Goal: Transaction & Acquisition: Purchase product/service

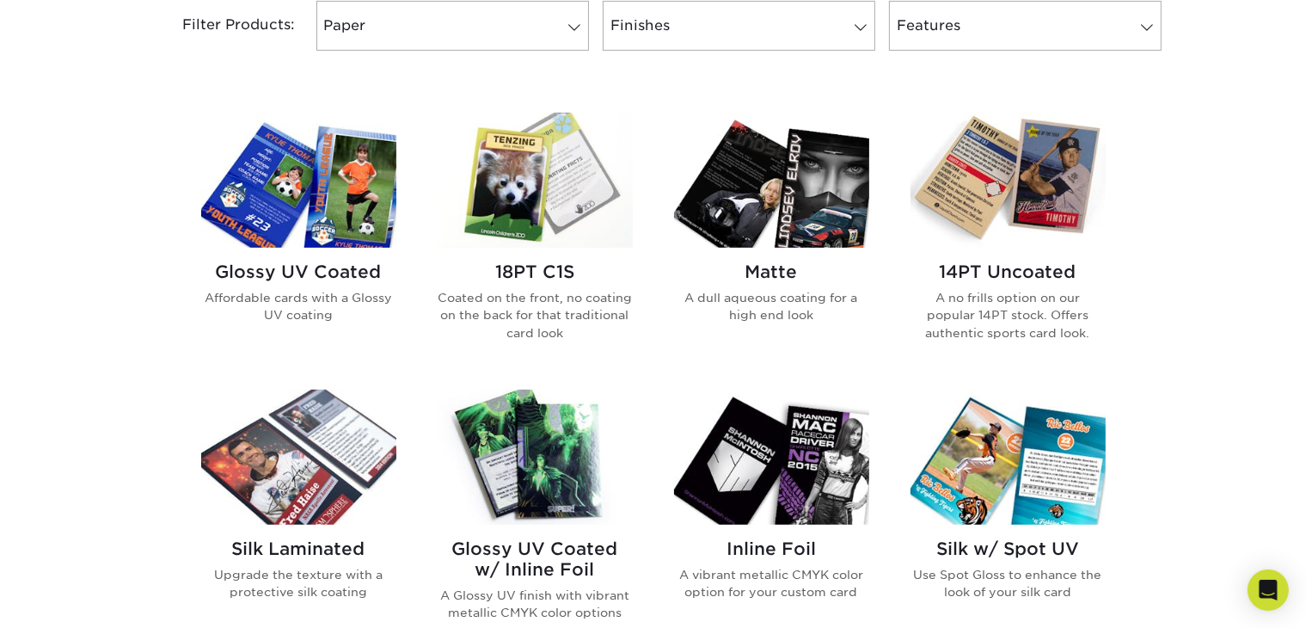
scroll to position [791, 0]
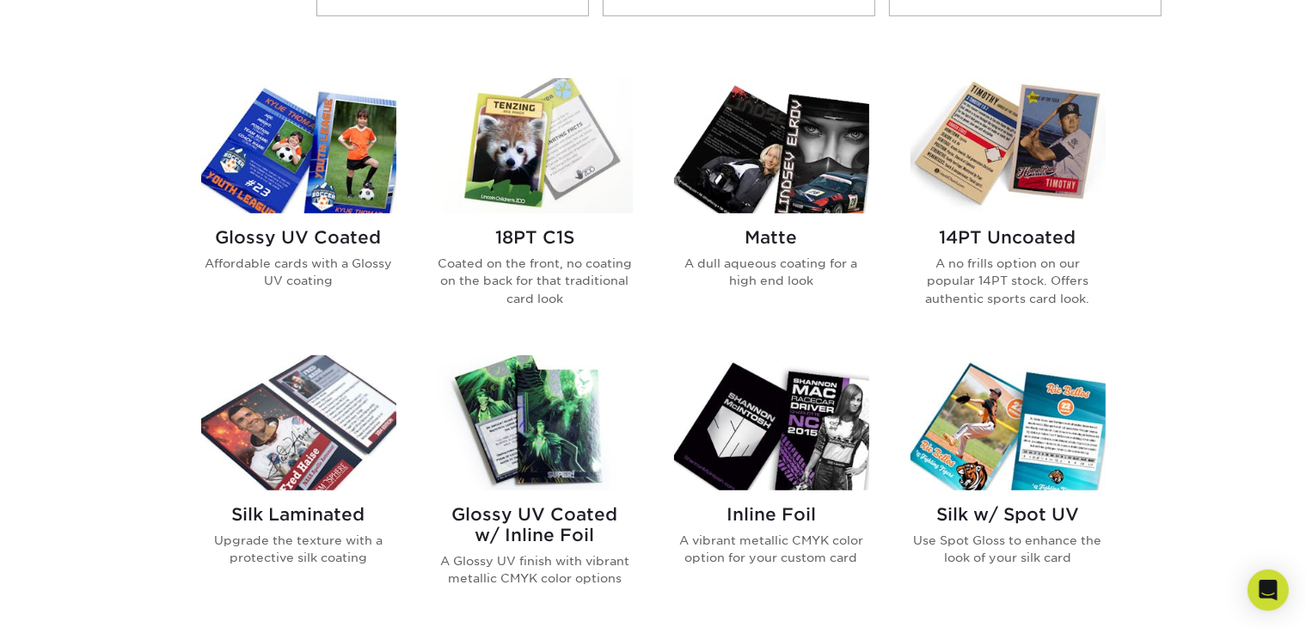
click at [563, 411] on img at bounding box center [535, 422] width 195 height 135
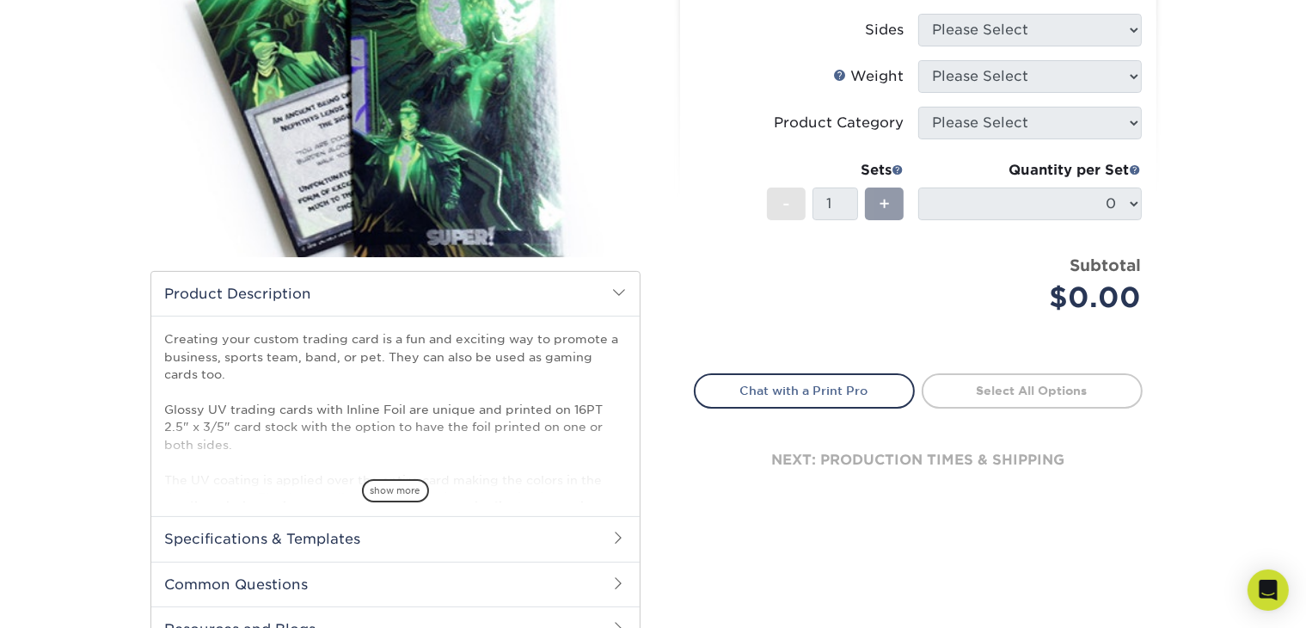
scroll to position [309, 0]
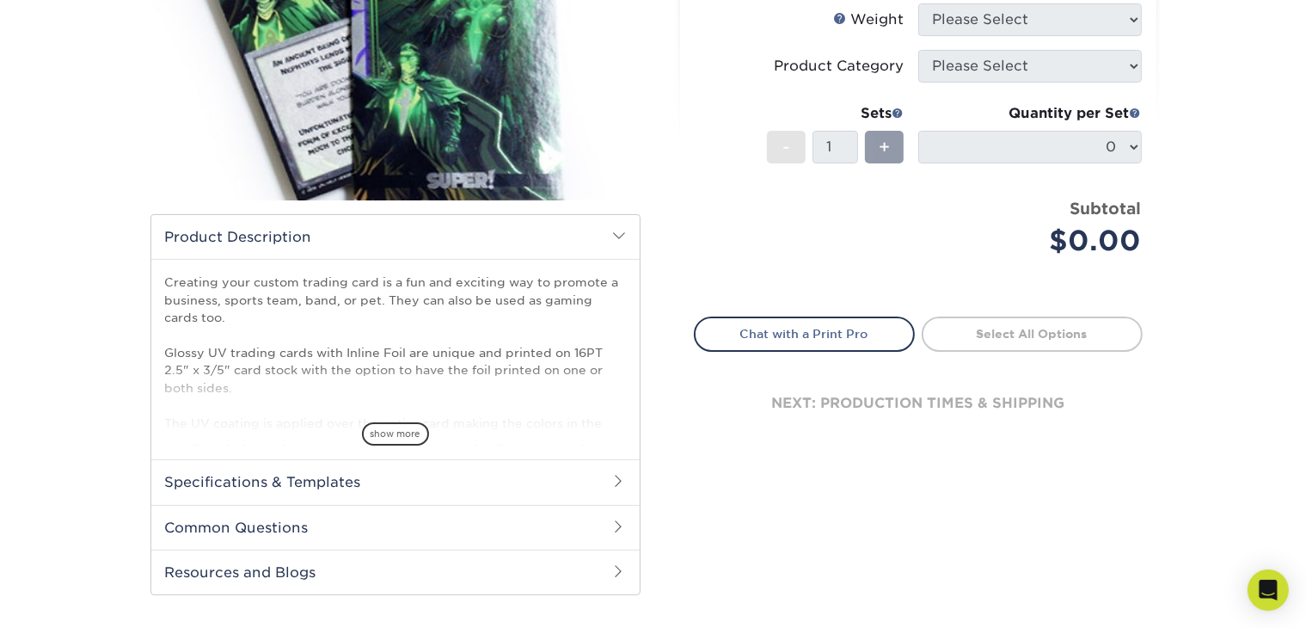
click at [509, 487] on h2 "Specifications & Templates" at bounding box center [395, 481] width 488 height 45
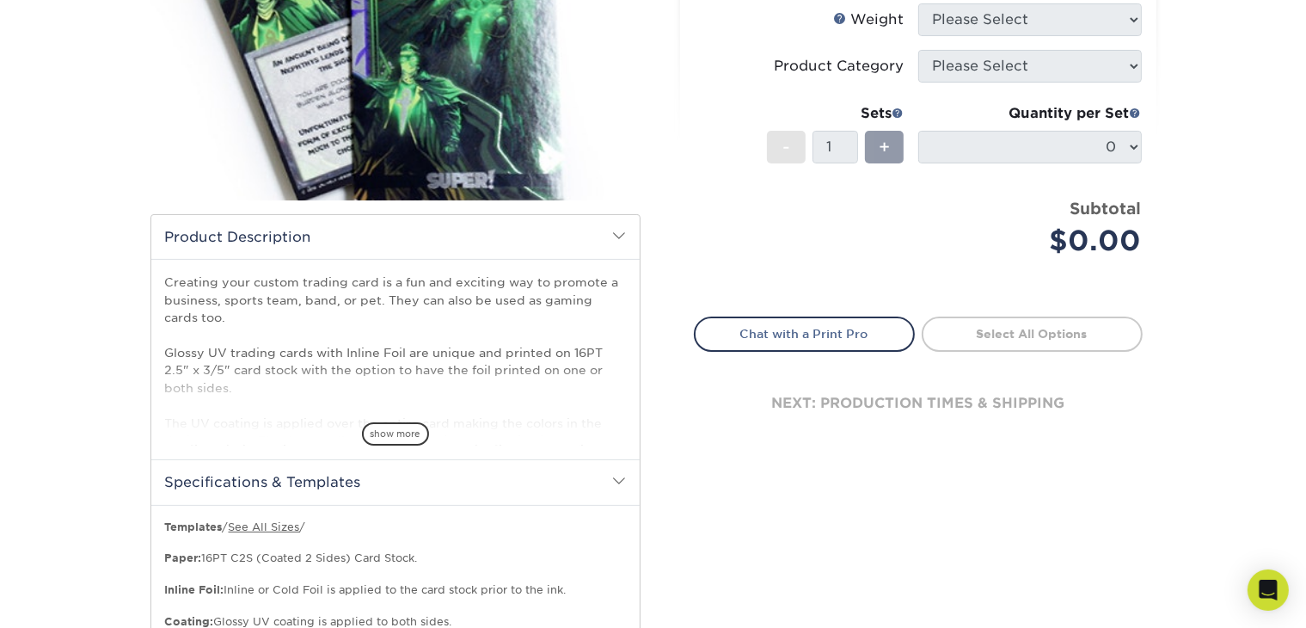
click at [509, 487] on h2 "Specifications & Templates" at bounding box center [395, 481] width 488 height 45
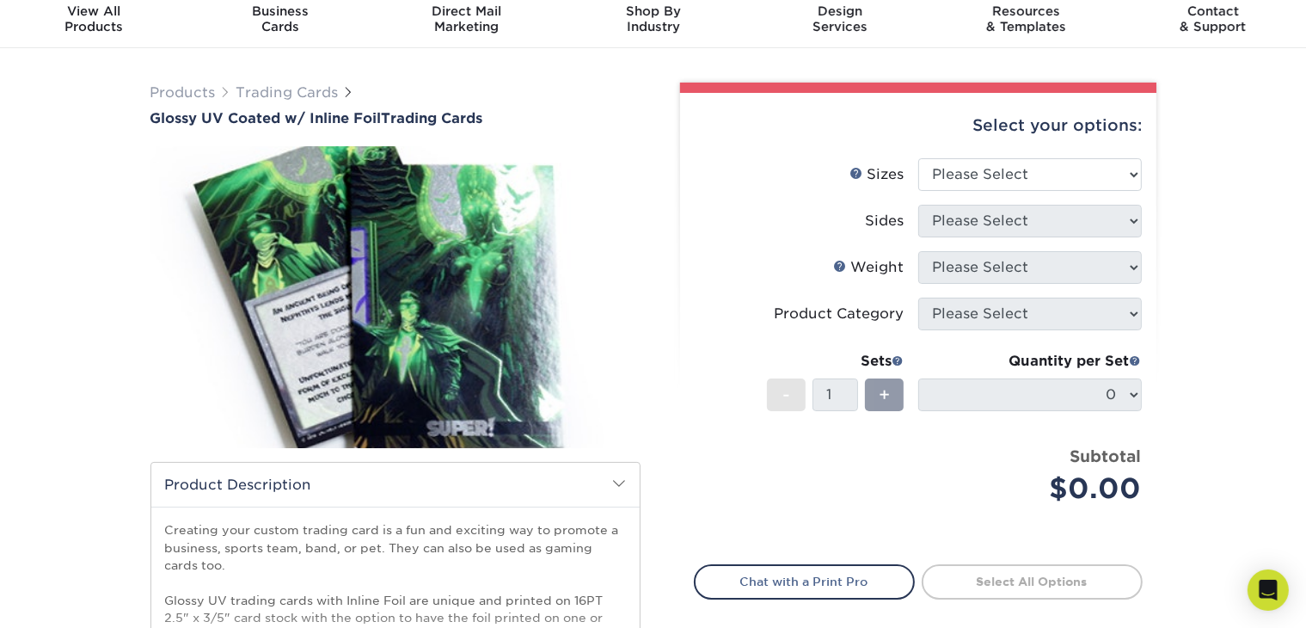
scroll to position [0, 0]
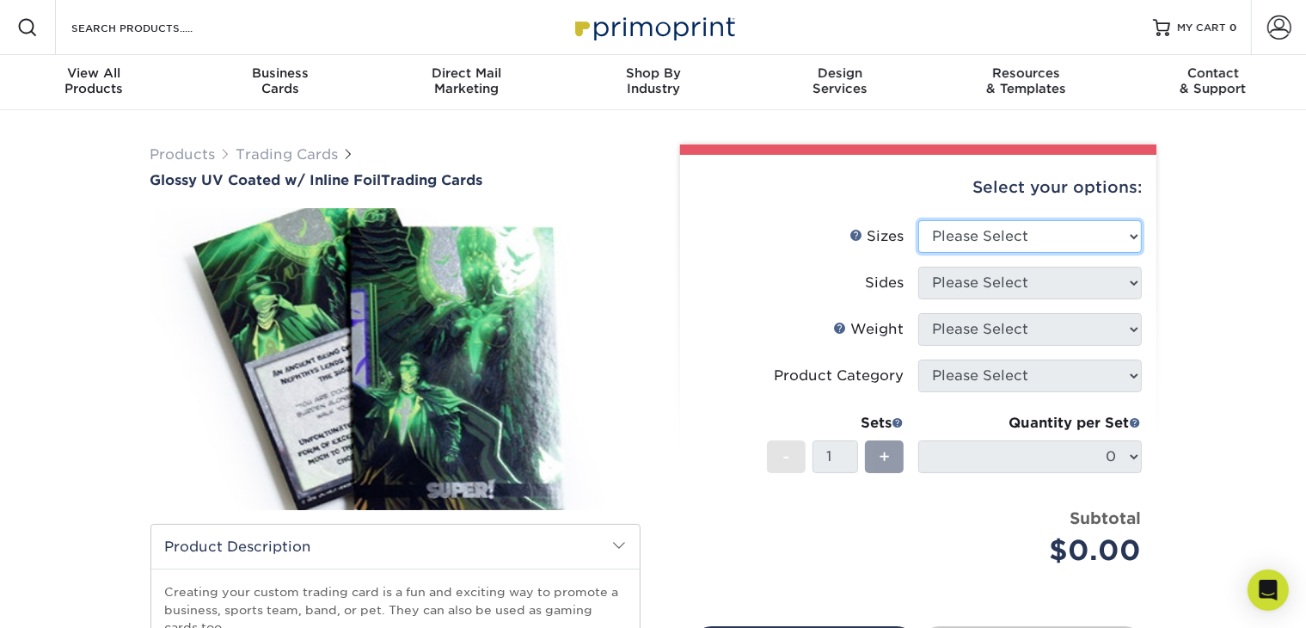
click at [964, 241] on select "Please Select 2.5" x 3.5"" at bounding box center [1030, 236] width 224 height 33
select select "2.50x3.50"
click at [918, 220] on select "Please Select 2.5" x 3.5"" at bounding box center [1030, 236] width 224 height 33
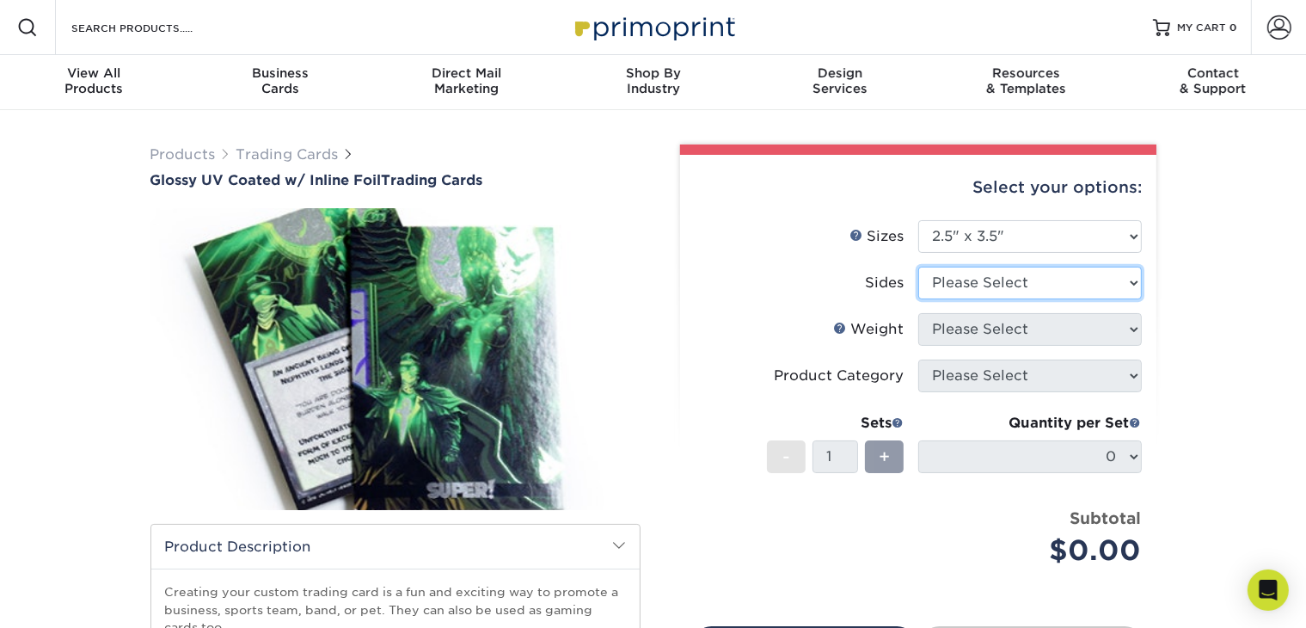
click at [971, 283] on select "Please Select Print Both Sides - Foil Back Only Print Both Sides - Foil Both Si…" at bounding box center [1030, 282] width 224 height 33
select select "34527644-b4fd-4ffb-9092-1318eefcd9d9"
click at [918, 266] on select "Please Select Print Both Sides - Foil Back Only Print Both Sides - Foil Both Si…" at bounding box center [1030, 282] width 224 height 33
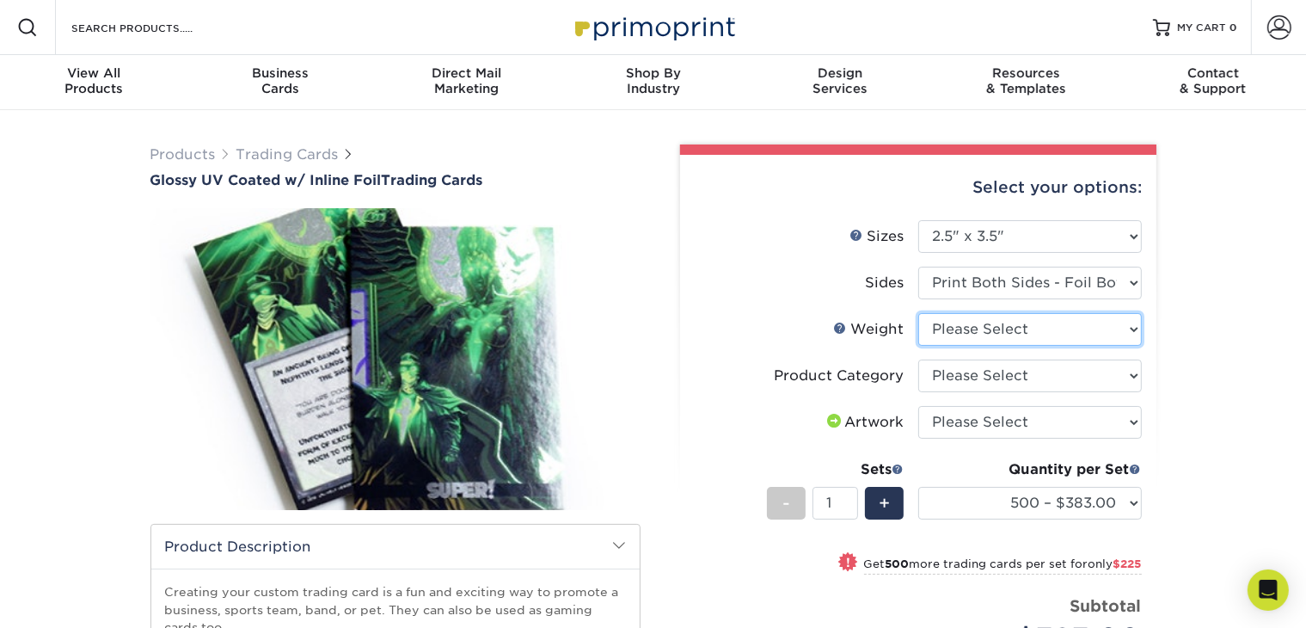
click at [960, 326] on select "Please Select 16PT" at bounding box center [1030, 329] width 224 height 33
select select "16PT"
click at [918, 313] on select "Please Select 16PT" at bounding box center [1030, 329] width 224 height 33
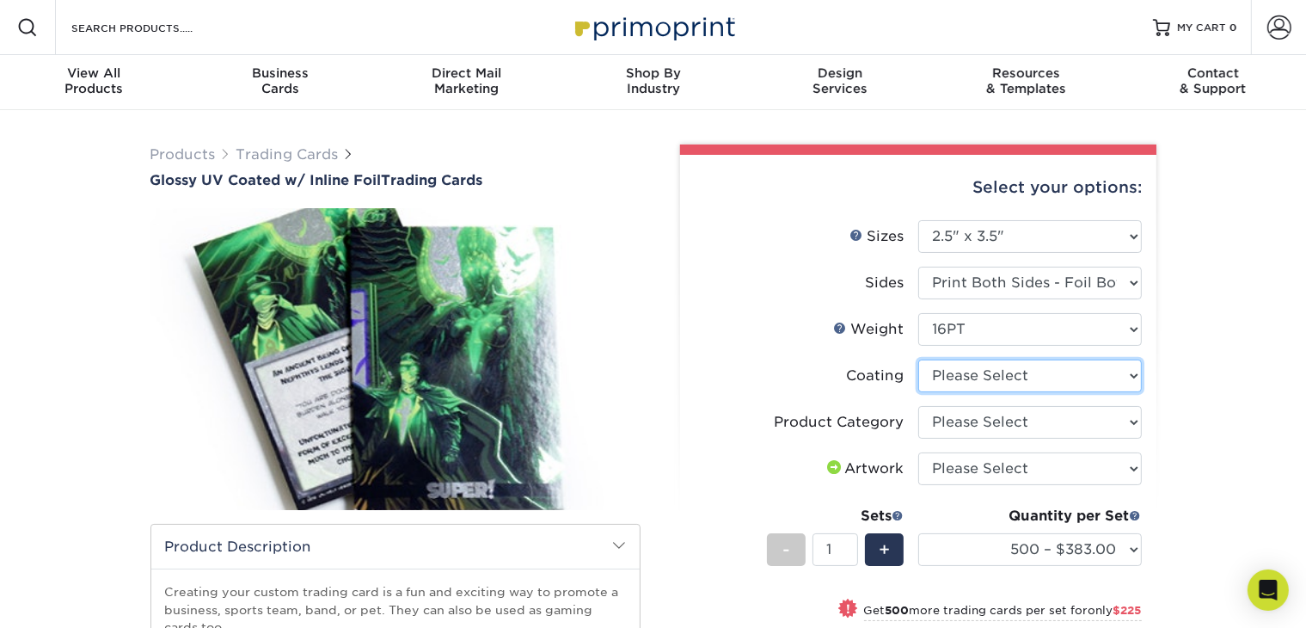
click at [956, 377] on select at bounding box center [1030, 375] width 224 height 33
select select "ae367451-b2b8-45df-a344-0f05b6a12993"
click at [918, 359] on select at bounding box center [1030, 375] width 224 height 33
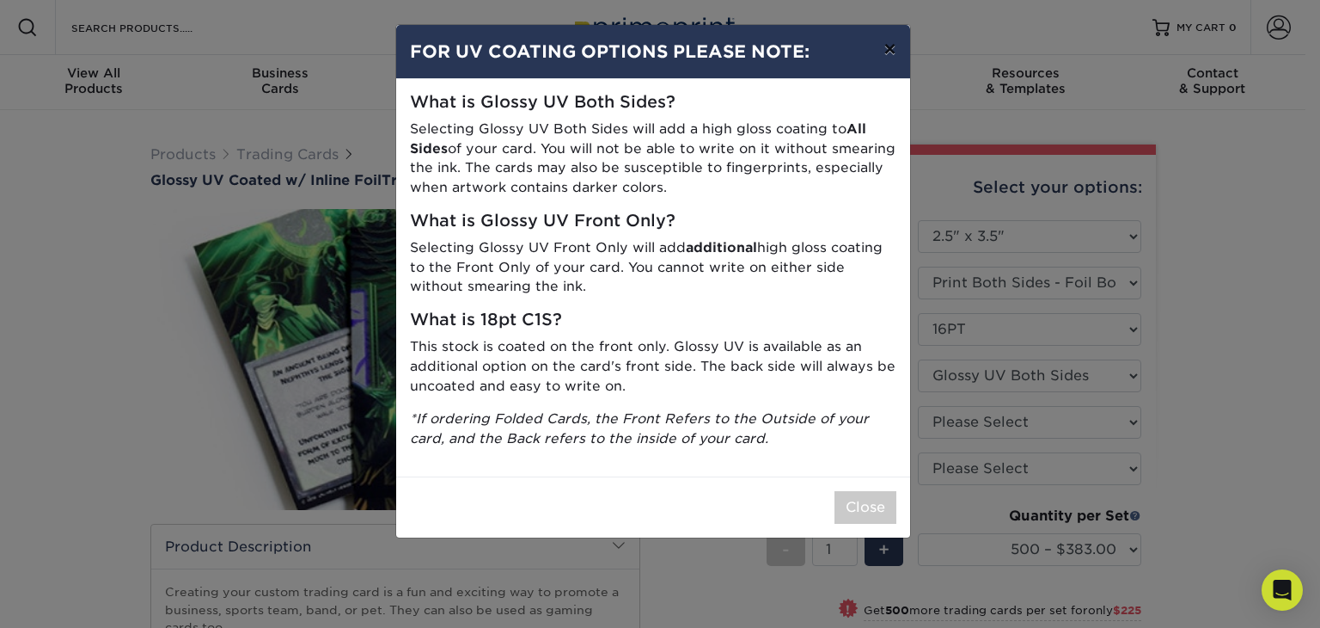
click at [894, 58] on button "×" at bounding box center [890, 49] width 40 height 48
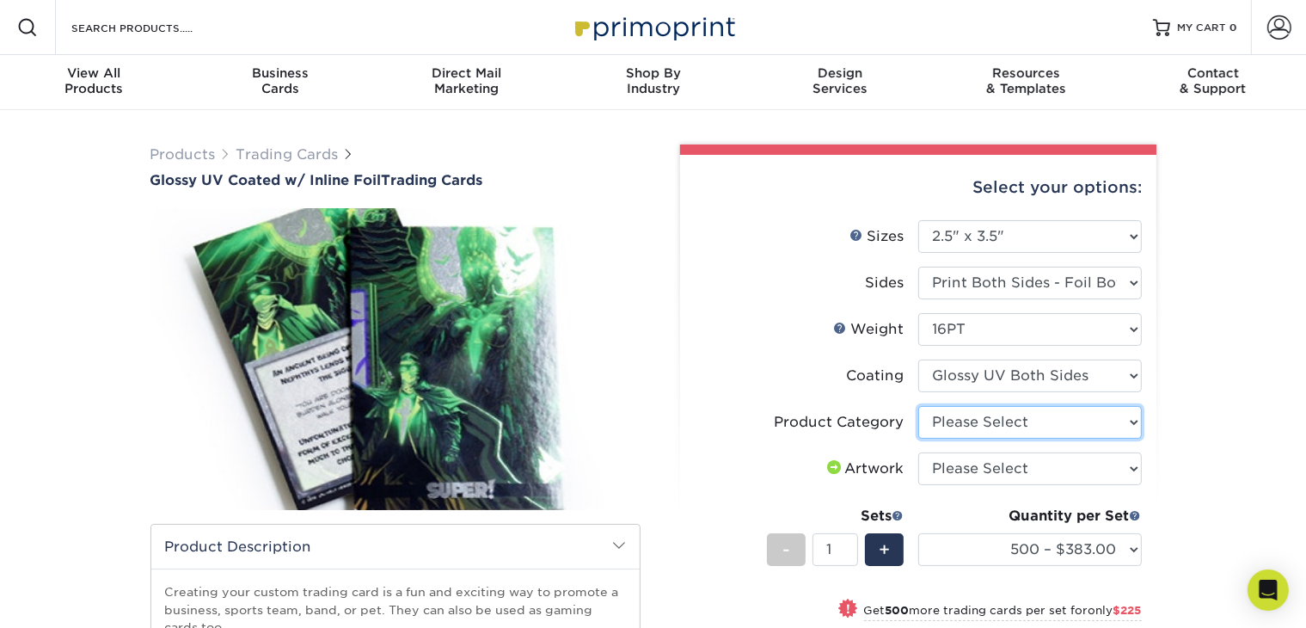
click at [973, 413] on select "Please Select Trading Cards" at bounding box center [1030, 422] width 224 height 33
select select "c2f9bce9-36c2-409d-b101-c29d9d031e18"
click at [918, 406] on select "Please Select Trading Cards" at bounding box center [1030, 422] width 224 height 33
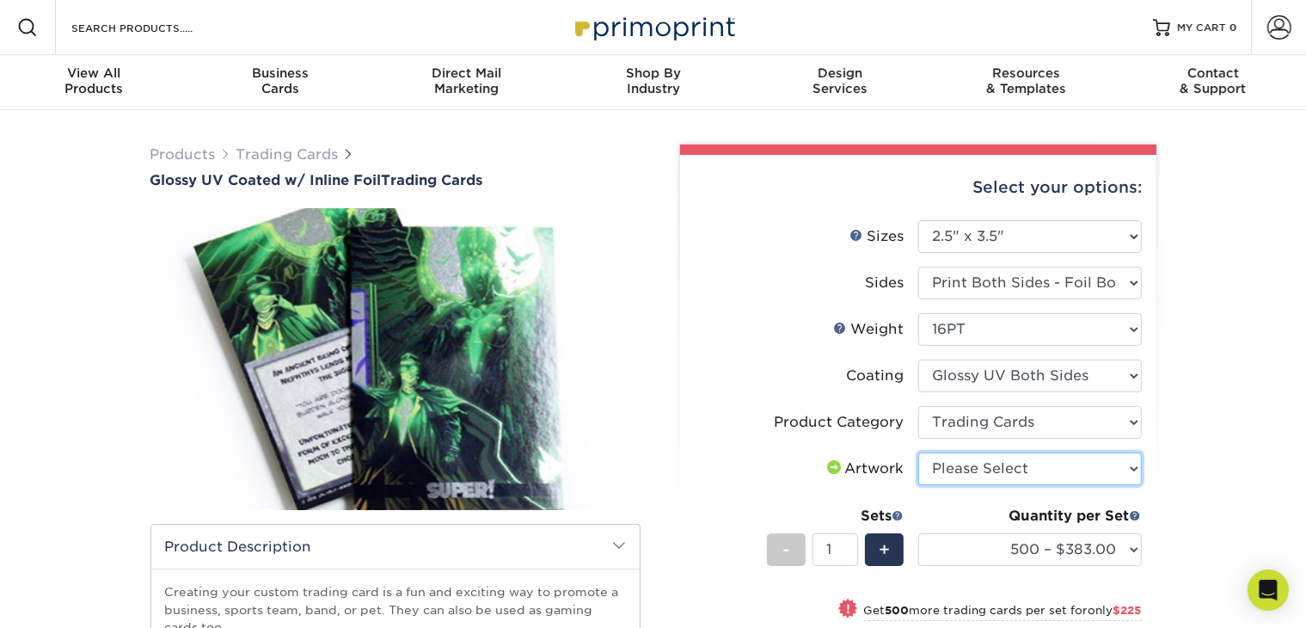
click at [971, 469] on select "Please Select I will upload files I need a design - $100" at bounding box center [1030, 468] width 224 height 33
select select "upload"
click at [918, 452] on select "Please Select I will upload files I need a design - $100" at bounding box center [1030, 468] width 224 height 33
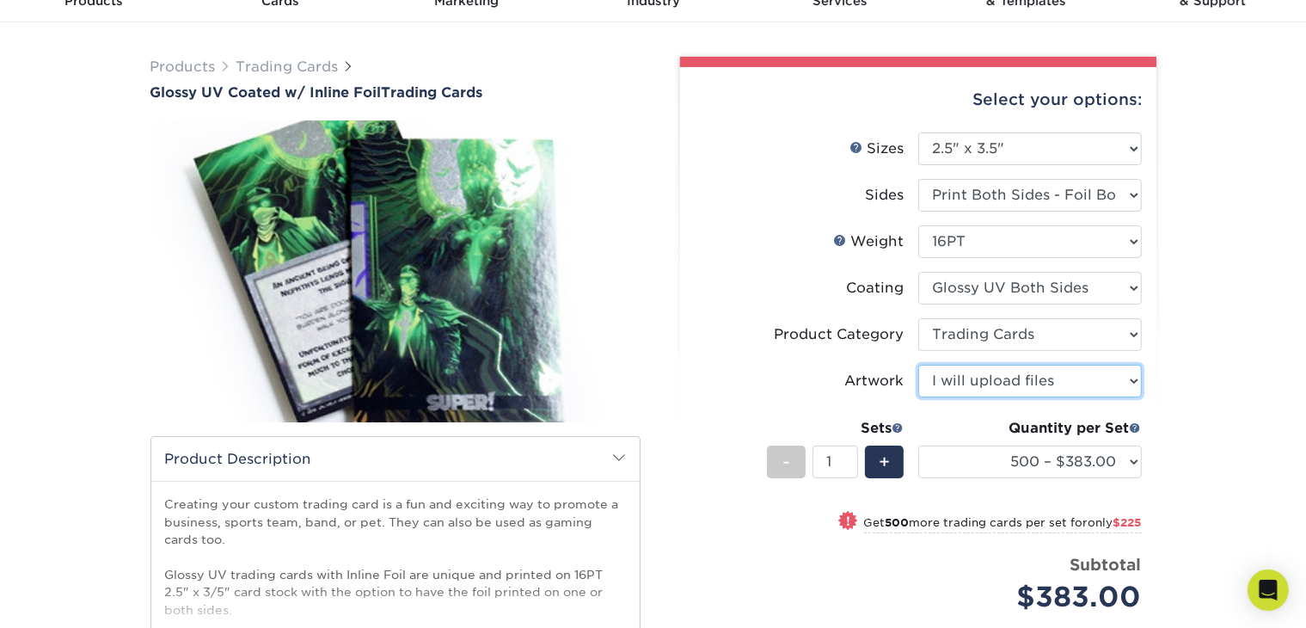
scroll to position [84, 0]
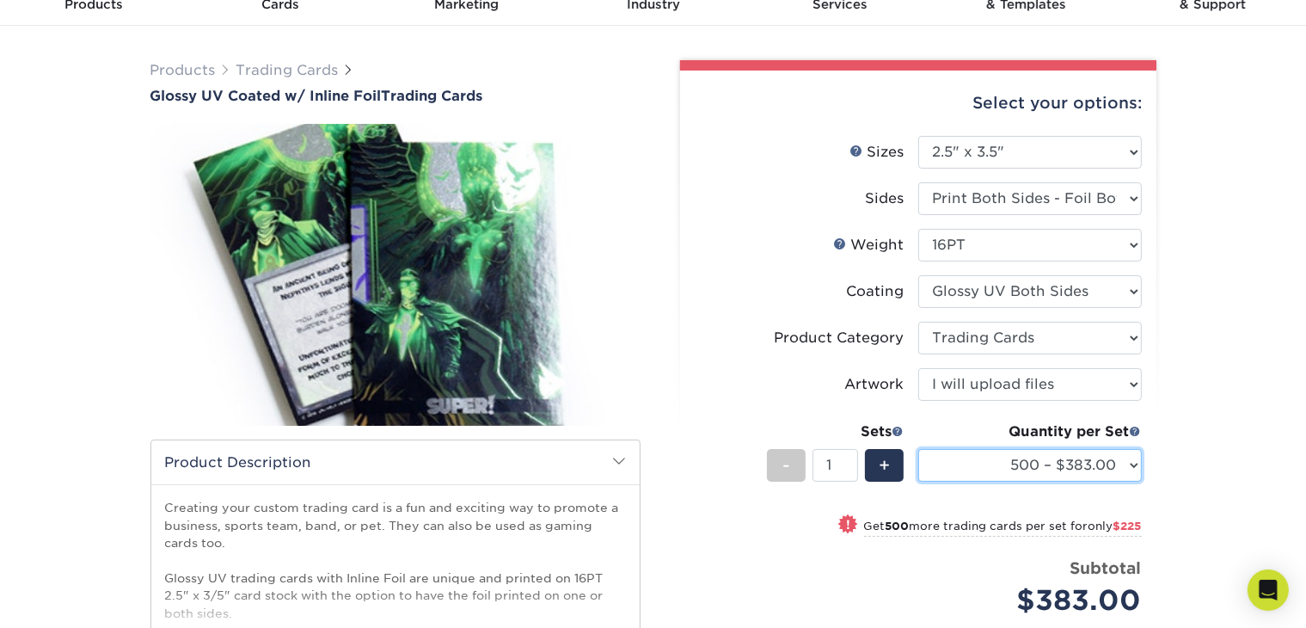
click at [1032, 456] on select "500 – $383.00 1000 – $608.00 2500 – $883.00 5000 – $1252.00" at bounding box center [1030, 465] width 224 height 33
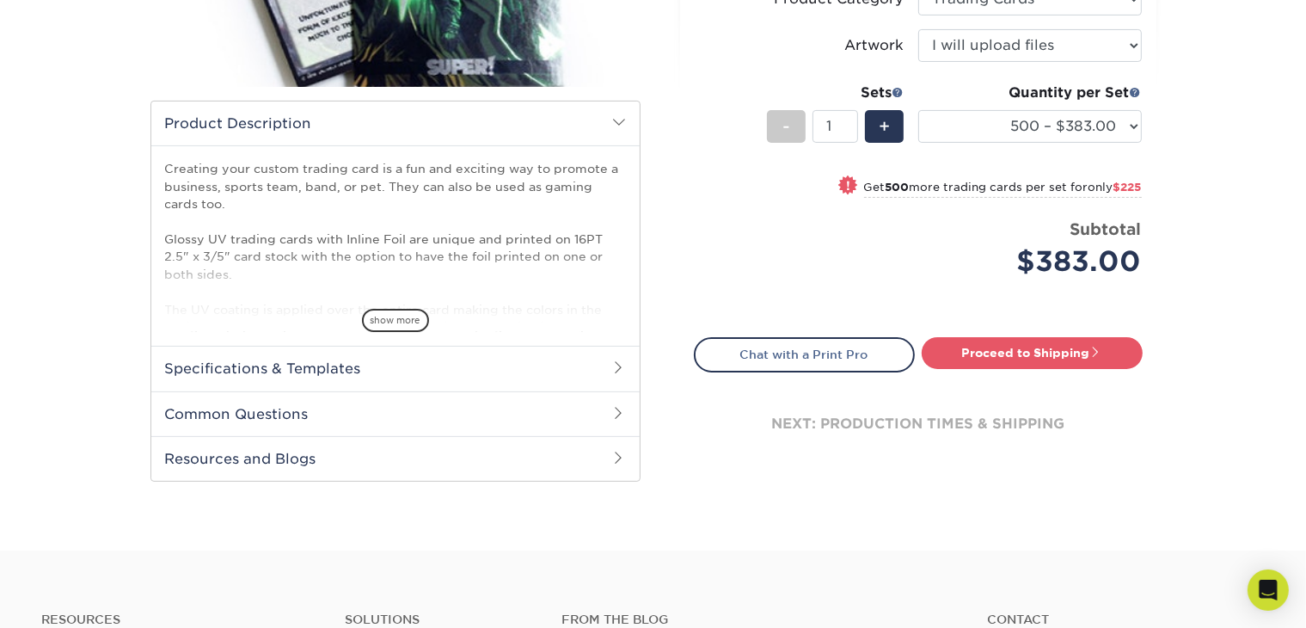
click at [504, 426] on h2 "Common Questions" at bounding box center [395, 413] width 488 height 45
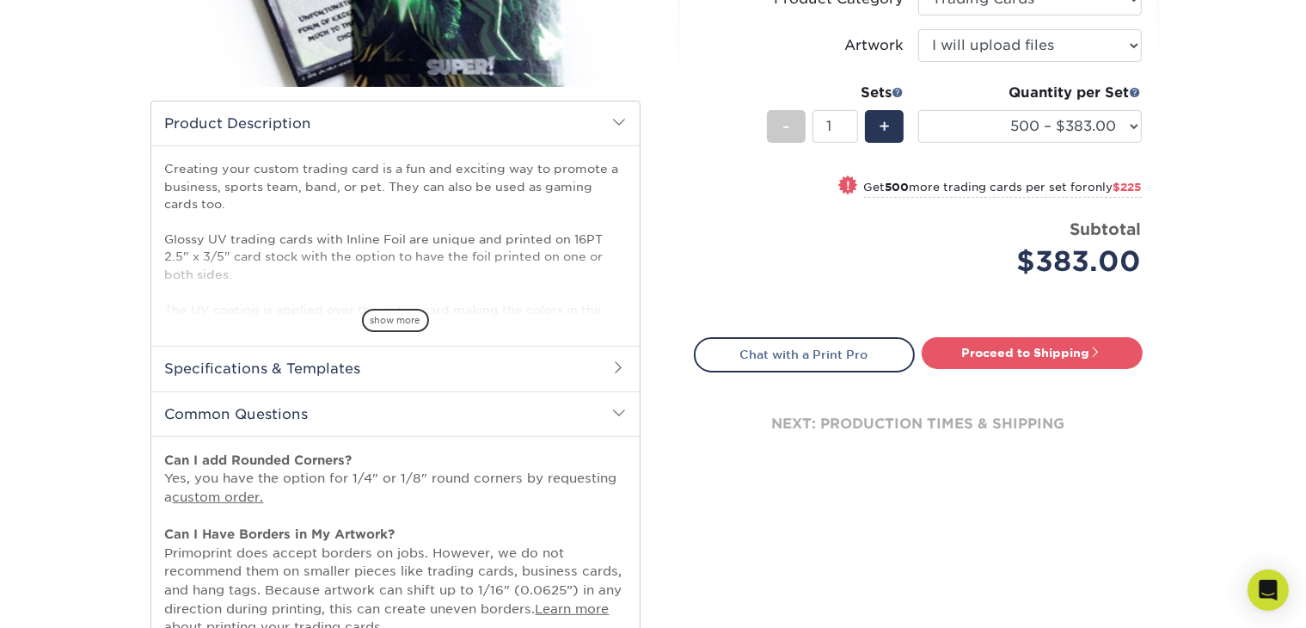
click at [103, 489] on div "Products Trading Cards Glossy UV Coated w/ Inline Foil Trading Cards /" at bounding box center [653, 288] width 1306 height 1203
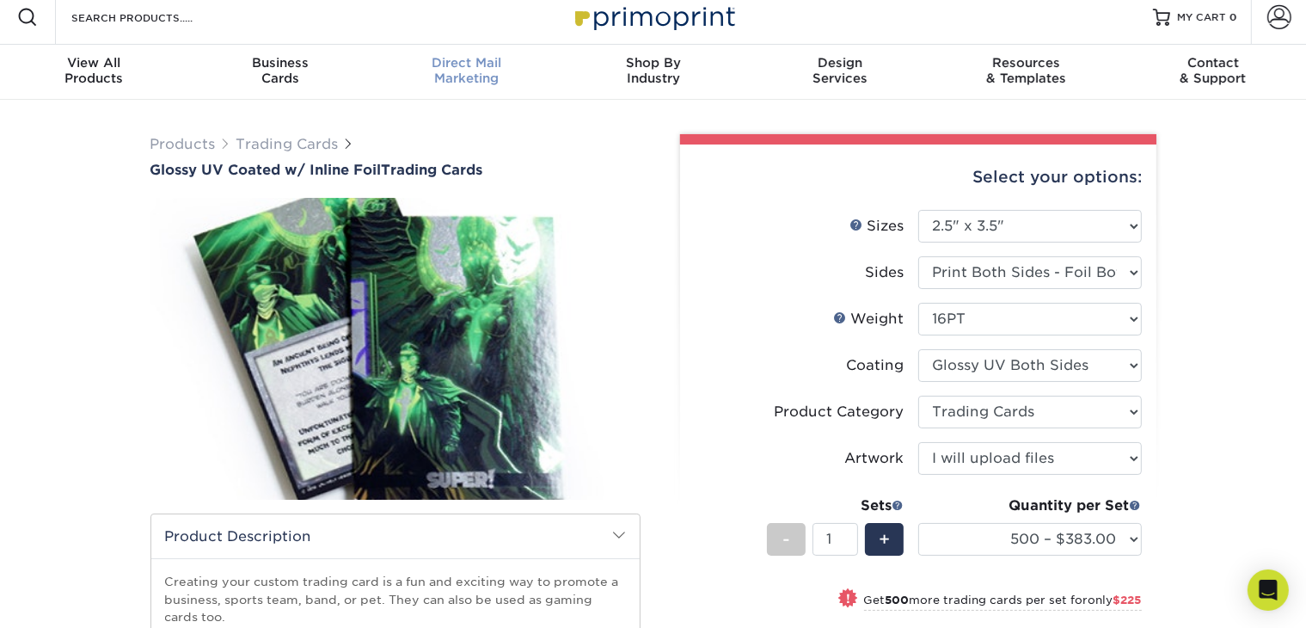
scroll to position [9, 0]
